Goal: Task Accomplishment & Management: Use online tool/utility

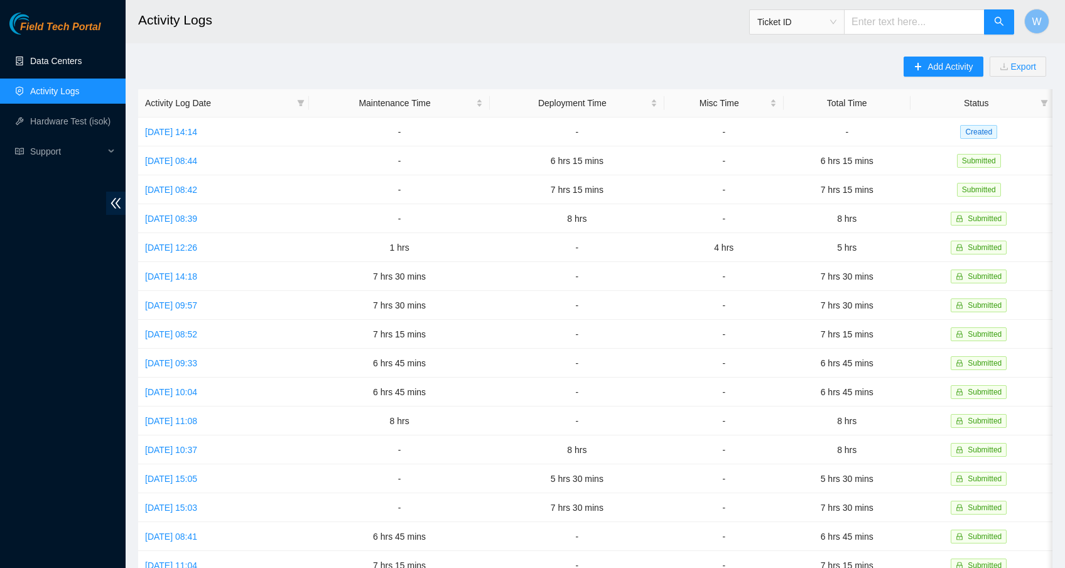
click at [72, 59] on link "Data Centers" at bounding box center [55, 61] width 51 height 10
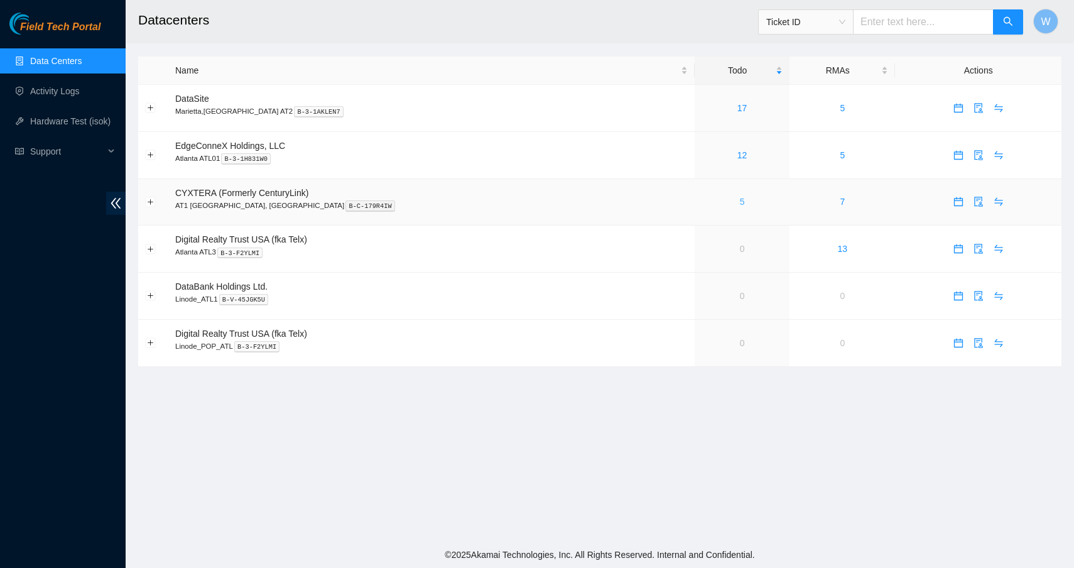
click at [740, 198] on link "5" at bounding box center [742, 202] width 5 height 10
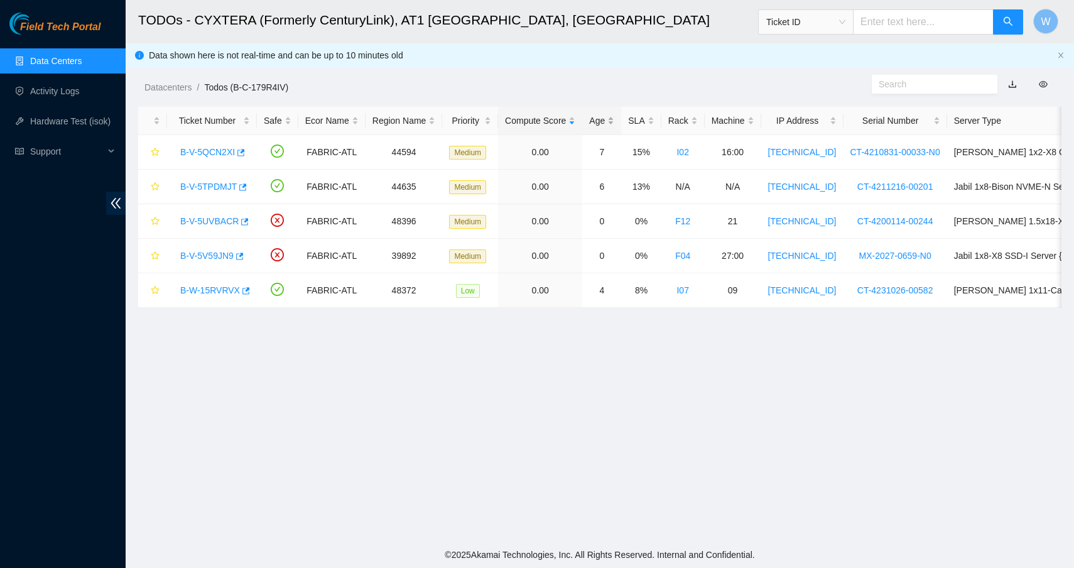
click at [613, 122] on div "Age" at bounding box center [601, 121] width 25 height 14
click at [697, 119] on div "Rack" at bounding box center [683, 121] width 30 height 14
click at [207, 153] on link "B-V-5V59JN9" at bounding box center [206, 152] width 53 height 10
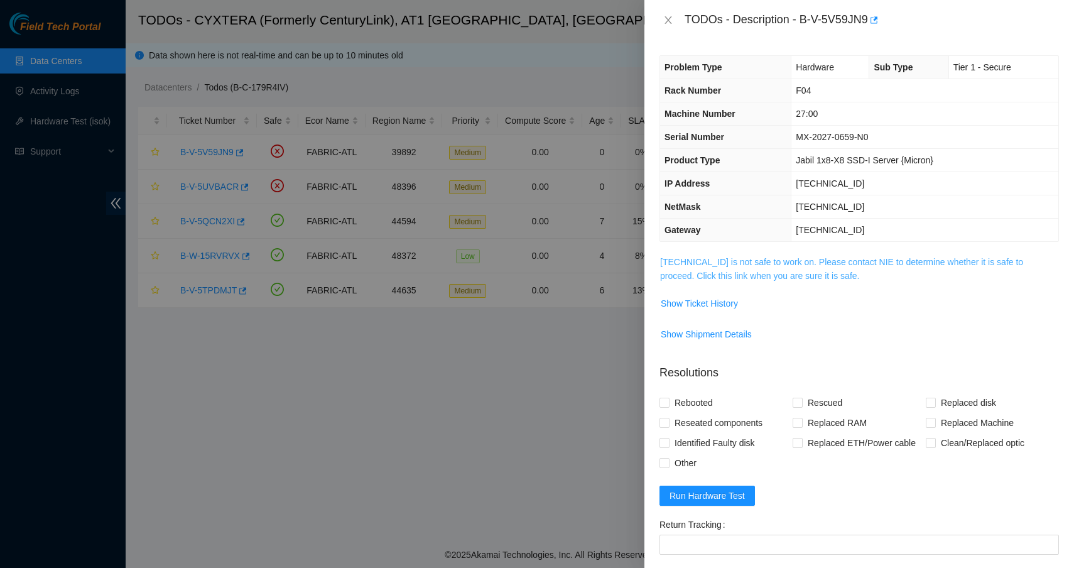
click at [780, 258] on link "[TECHNICAL_ID] is not safe to work on. Please contact NIE to determine whether …" at bounding box center [841, 269] width 363 height 24
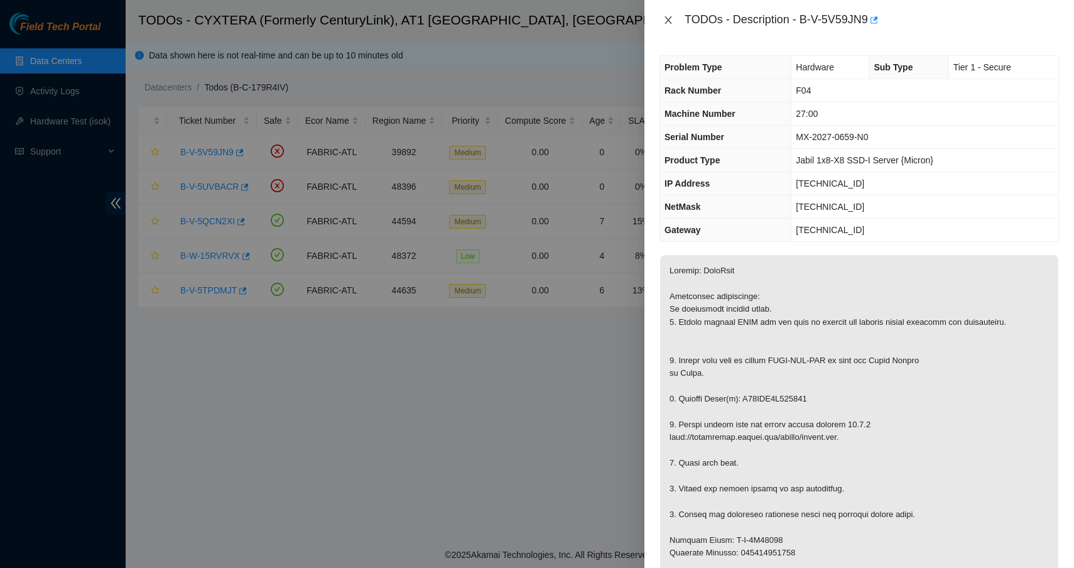
click at [666, 23] on icon "close" at bounding box center [667, 20] width 7 height 8
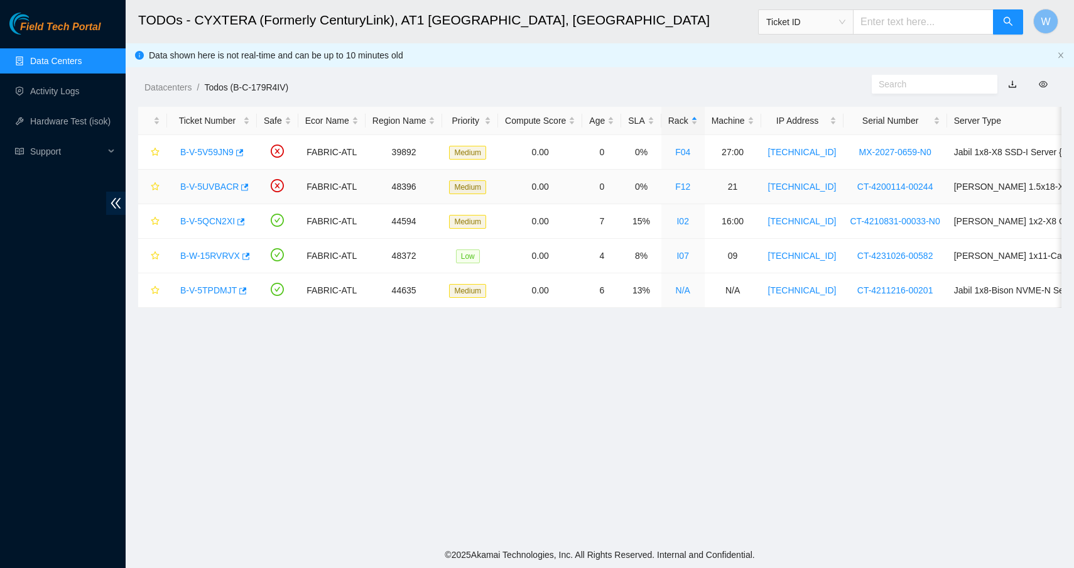
click at [217, 187] on link "B-V-5UVBACR" at bounding box center [209, 186] width 58 height 10
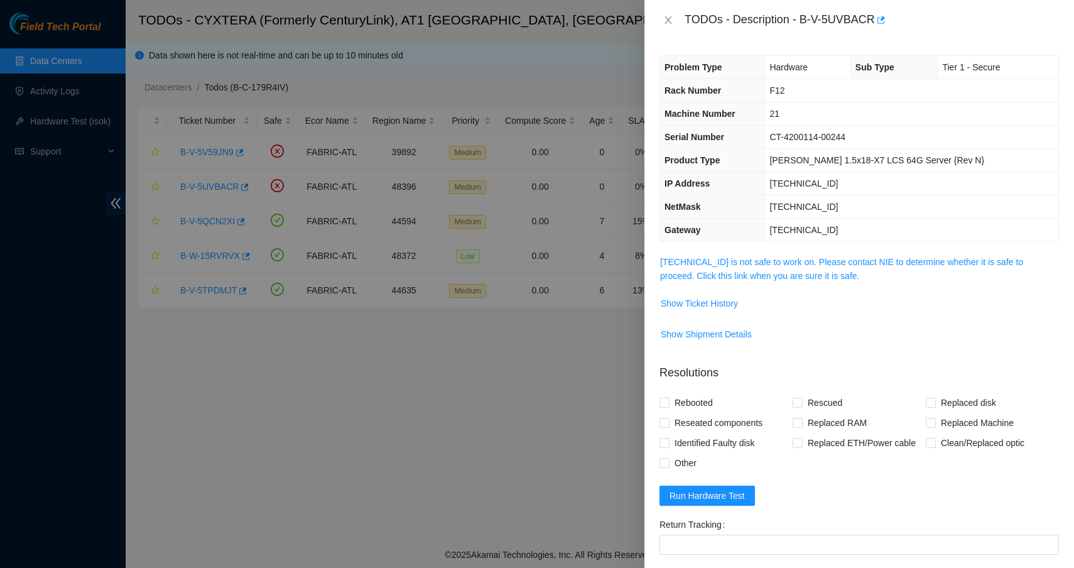
click at [838, 267] on span "[TECHNICAL_ID] is not safe to work on. Please contact NIE to determine whether …" at bounding box center [859, 269] width 398 height 28
click at [828, 263] on link "[TECHNICAL_ID] is not safe to work on. Please contact NIE to determine whether …" at bounding box center [841, 269] width 363 height 24
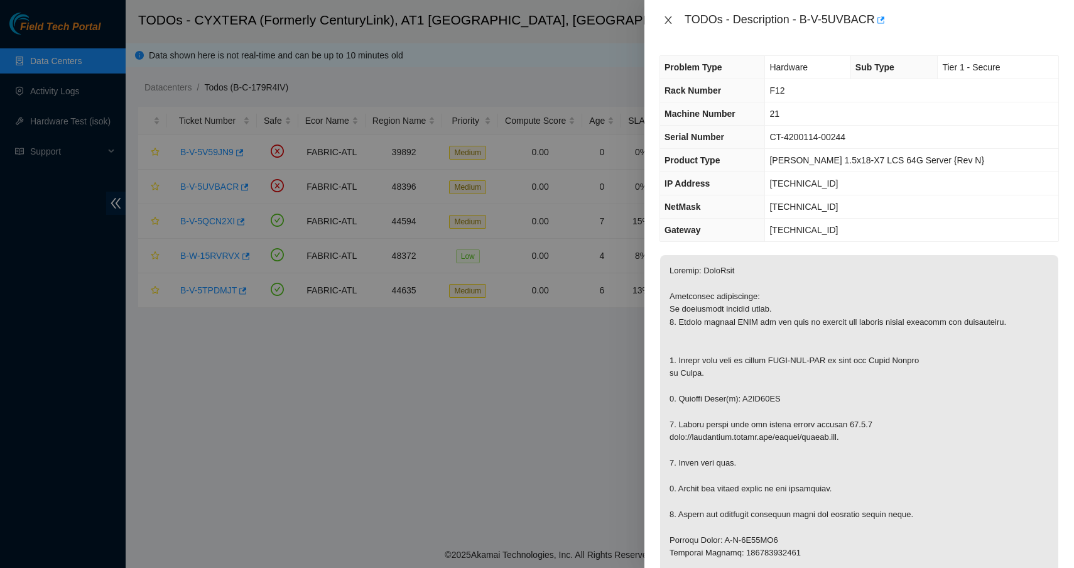
click at [670, 20] on icon "close" at bounding box center [668, 20] width 10 height 10
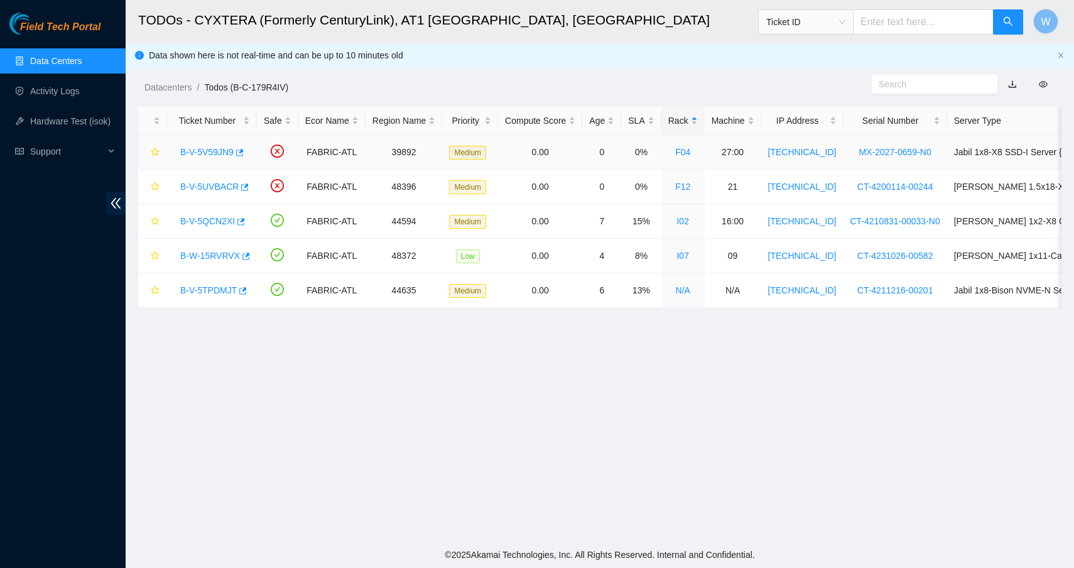
click at [227, 153] on link "B-V-5V59JN9" at bounding box center [206, 152] width 53 height 10
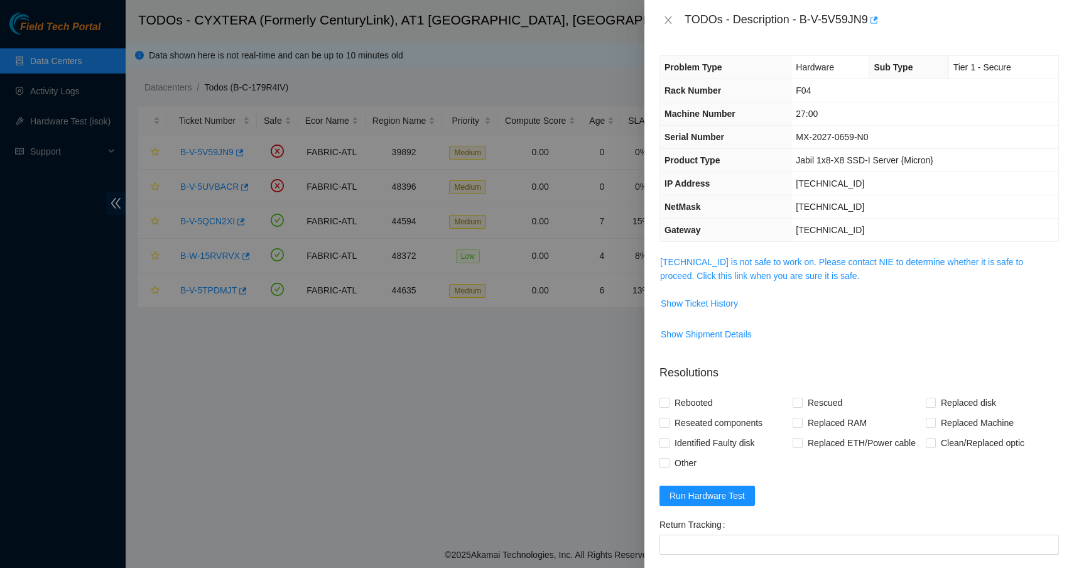
click at [800, 21] on div "TODOs - Description - B-V-5V59JN9" at bounding box center [871, 20] width 374 height 20
drag, startPoint x: 802, startPoint y: 19, endPoint x: 875, endPoint y: 18, distance: 72.2
click at [875, 18] on div "TODOs - Description - B-V-5V59JN9" at bounding box center [871, 20] width 374 height 20
copy div "B-V-5V59JN9"
click at [674, 19] on button "Close" at bounding box center [668, 20] width 18 height 12
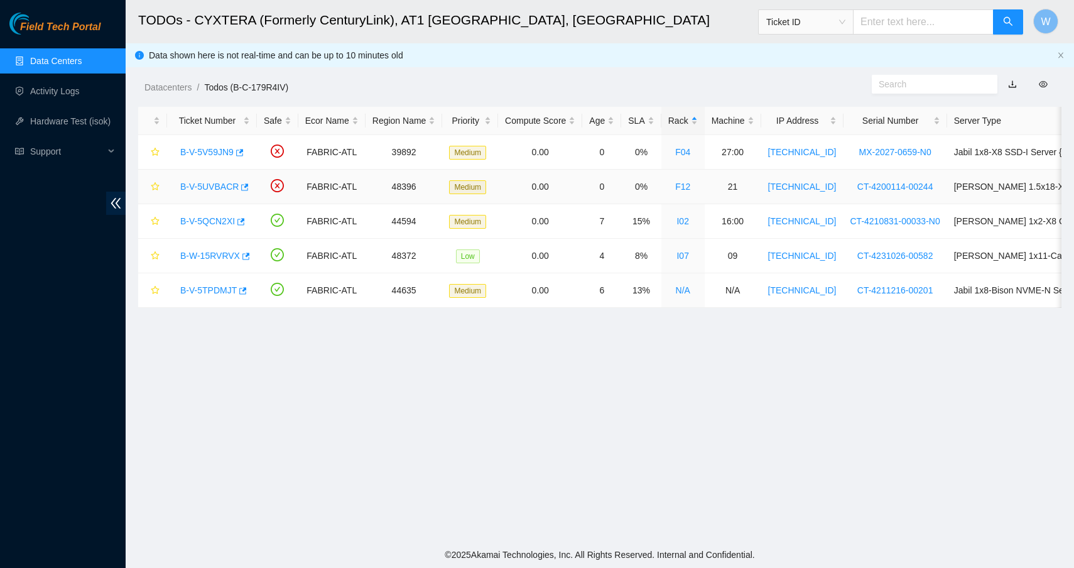
click at [217, 185] on link "B-V-5UVBACR" at bounding box center [209, 186] width 58 height 10
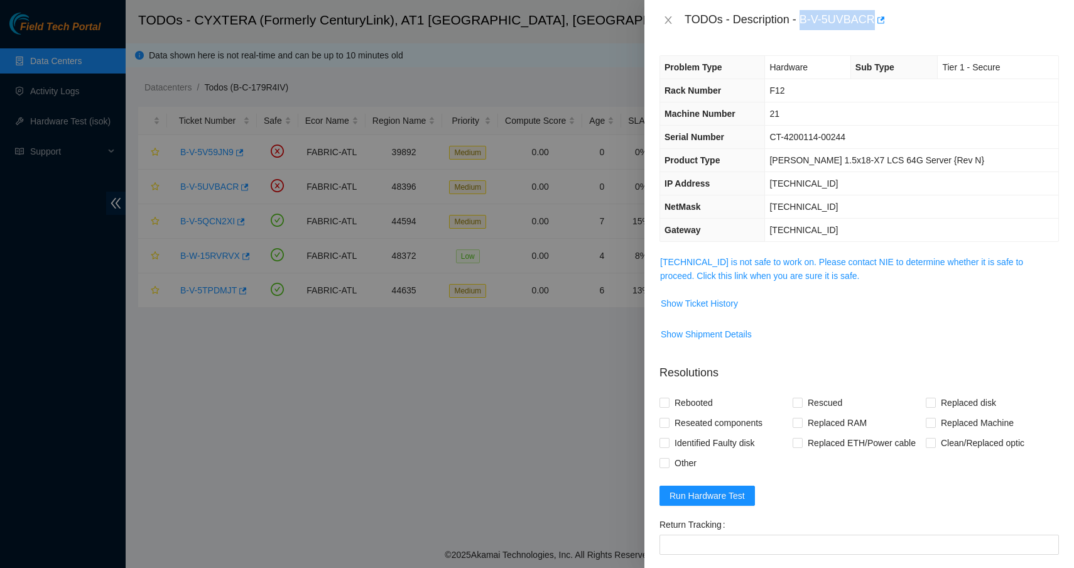
drag, startPoint x: 805, startPoint y: 18, endPoint x: 876, endPoint y: 14, distance: 70.4
click at [876, 14] on div "TODOs - Description - B-V-5UVBACR" at bounding box center [871, 20] width 374 height 20
copy div "B-V-5UVBACR"
click at [671, 21] on icon "close" at bounding box center [668, 20] width 10 height 10
